Goal: Entertainment & Leisure: Consume media (video, audio)

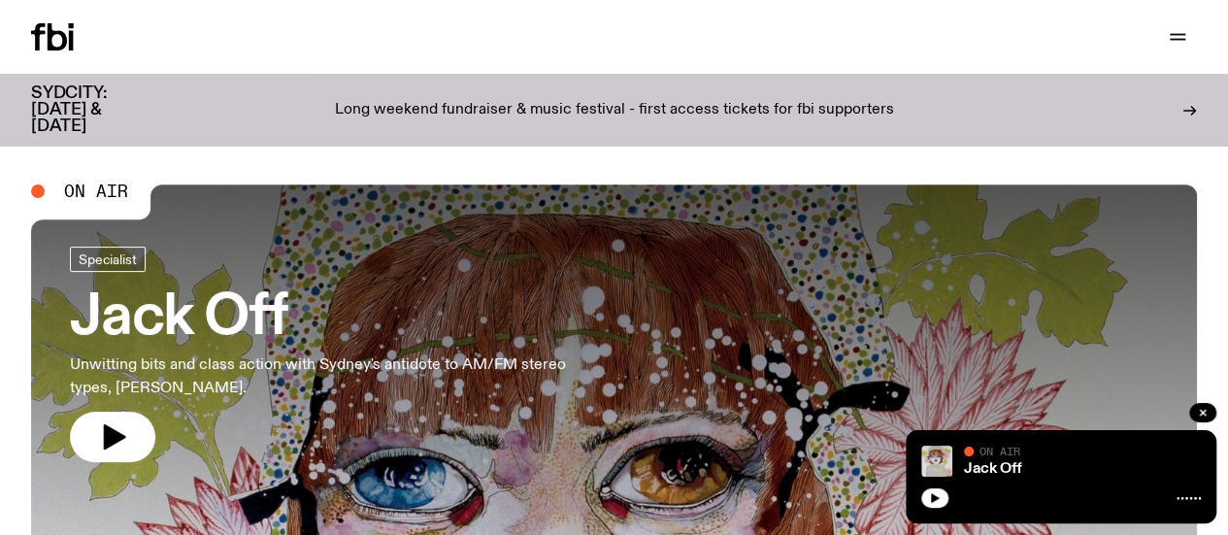
drag, startPoint x: 95, startPoint y: 438, endPoint x: 248, endPoint y: 432, distance: 153.5
click at [95, 438] on button "button" at bounding box center [112, 437] width 85 height 50
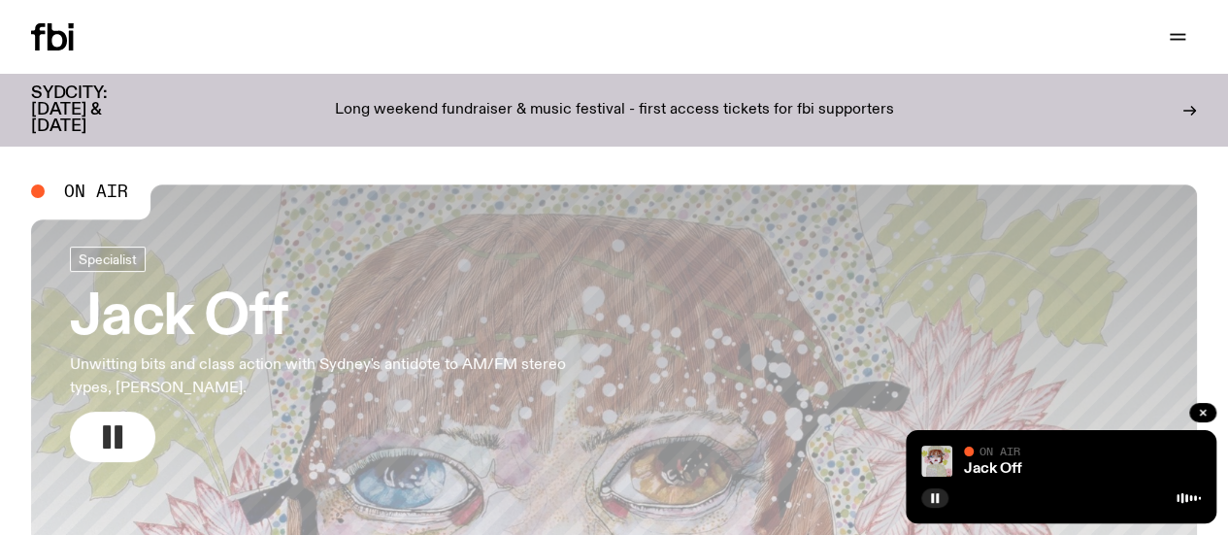
drag, startPoint x: 115, startPoint y: 431, endPoint x: 142, endPoint y: 429, distance: 26.3
click at [117, 431] on rect "button" at bounding box center [119, 436] width 8 height 23
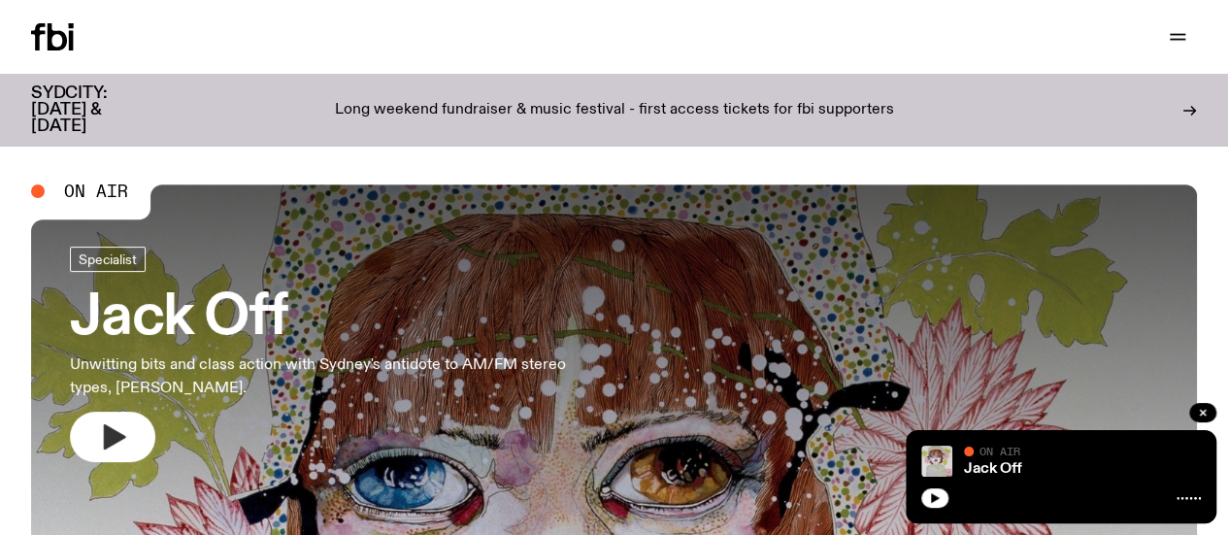
drag, startPoint x: 126, startPoint y: 403, endPoint x: 120, endPoint y: 416, distance: 14.8
click at [126, 403] on link "[PERSON_NAME] Off Unwitting bits and class action with [PERSON_NAME]'s antidote…" at bounding box center [318, 354] width 497 height 215
click at [118, 432] on icon "button" at bounding box center [115, 436] width 22 height 25
click at [120, 447] on icon "button" at bounding box center [112, 436] width 31 height 31
